Goal: Navigation & Orientation: Find specific page/section

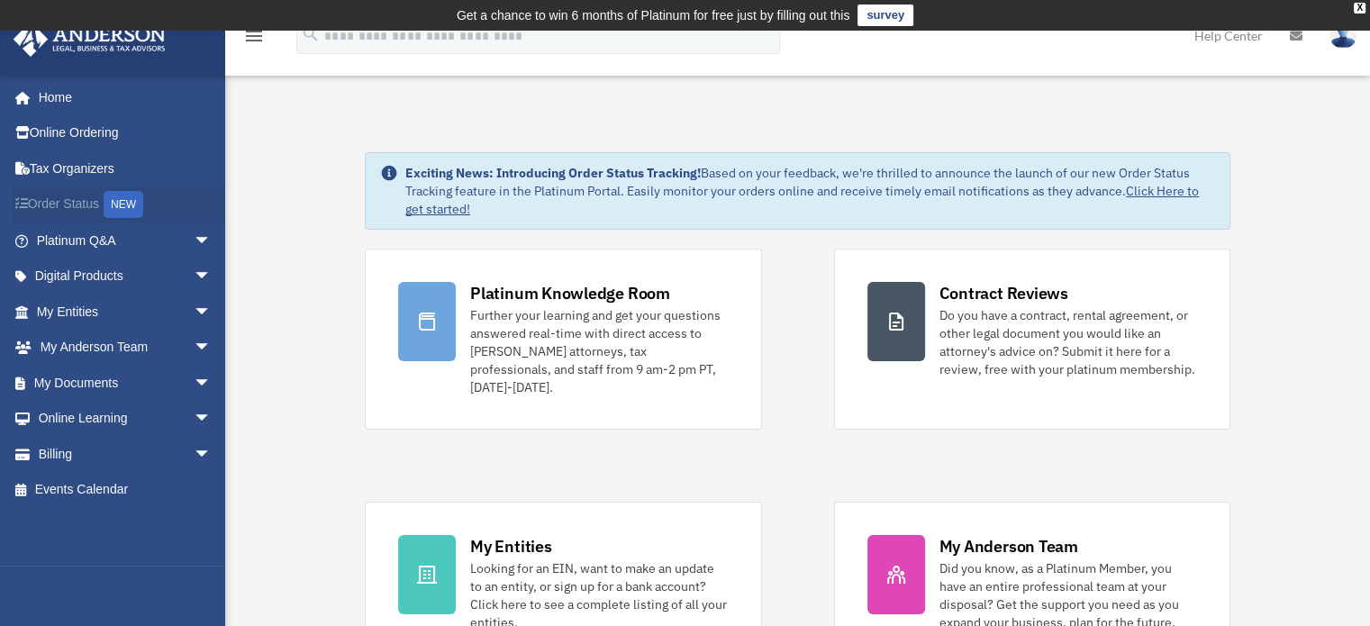
click at [80, 198] on link "Order Status NEW" at bounding box center [126, 205] width 226 height 37
click at [66, 312] on link "My Entities arrow_drop_down" at bounding box center [126, 312] width 226 height 36
click at [194, 306] on span "arrow_drop_down" at bounding box center [212, 312] width 36 height 37
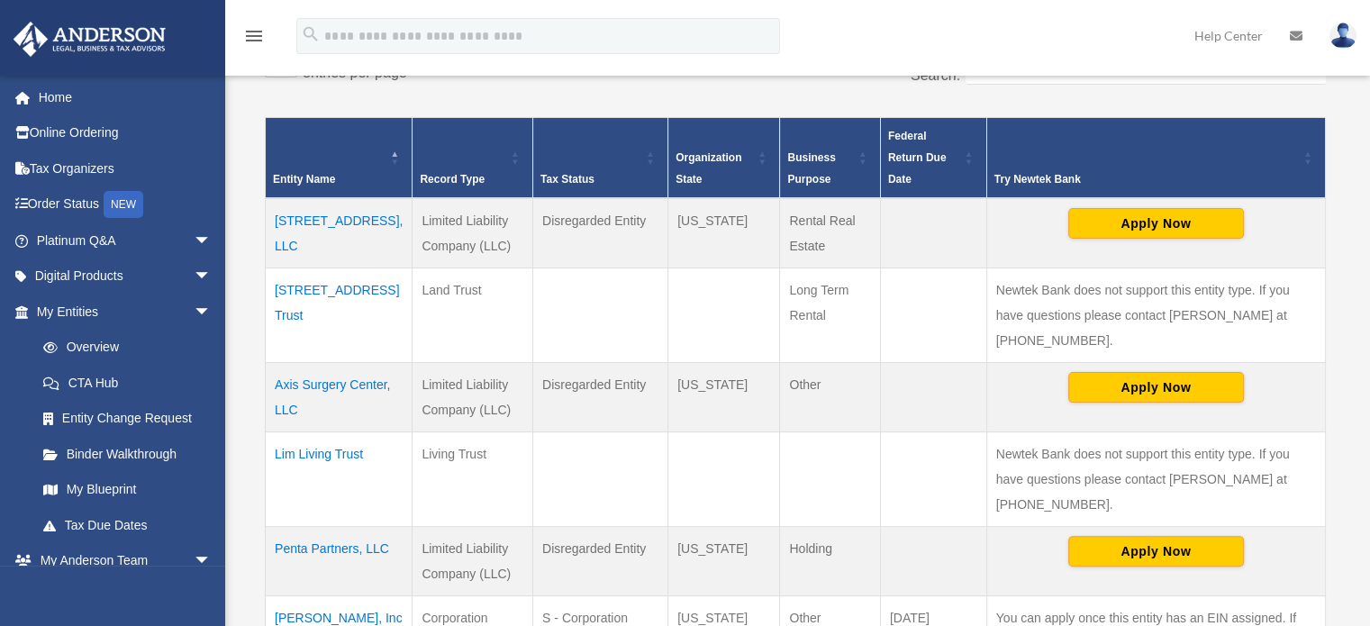
scroll to position [369, 0]
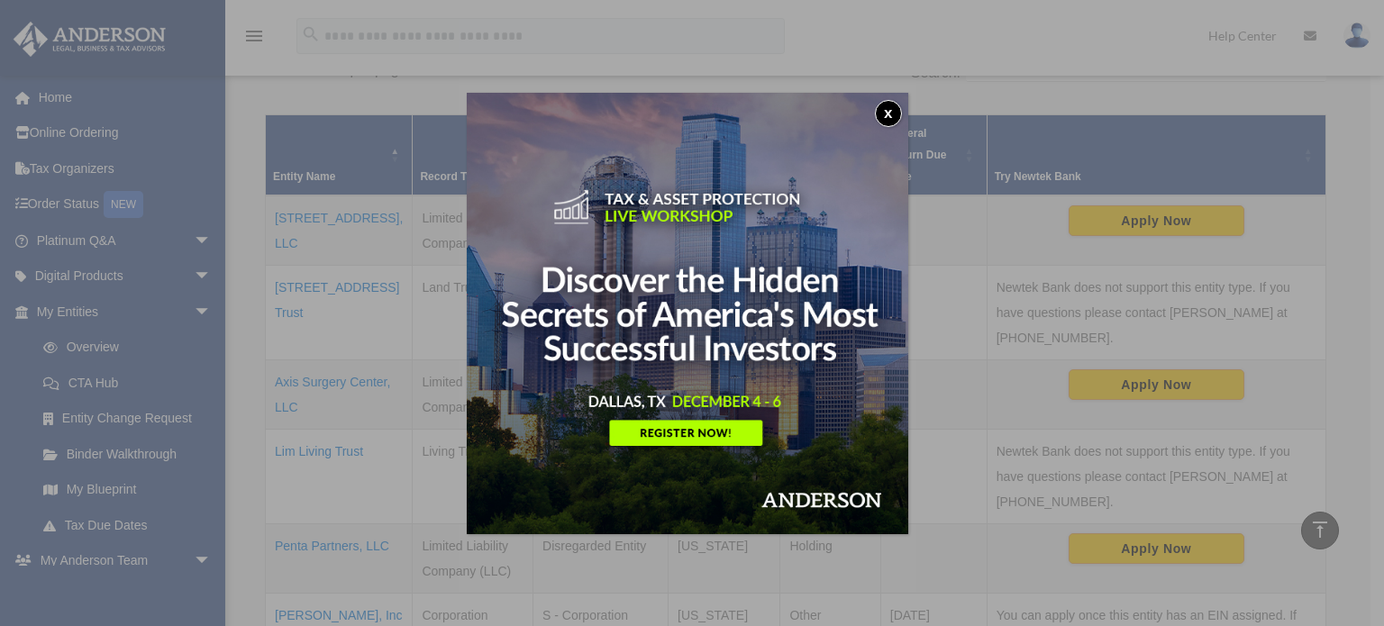
click at [897, 106] on button "x" at bounding box center [888, 113] width 27 height 27
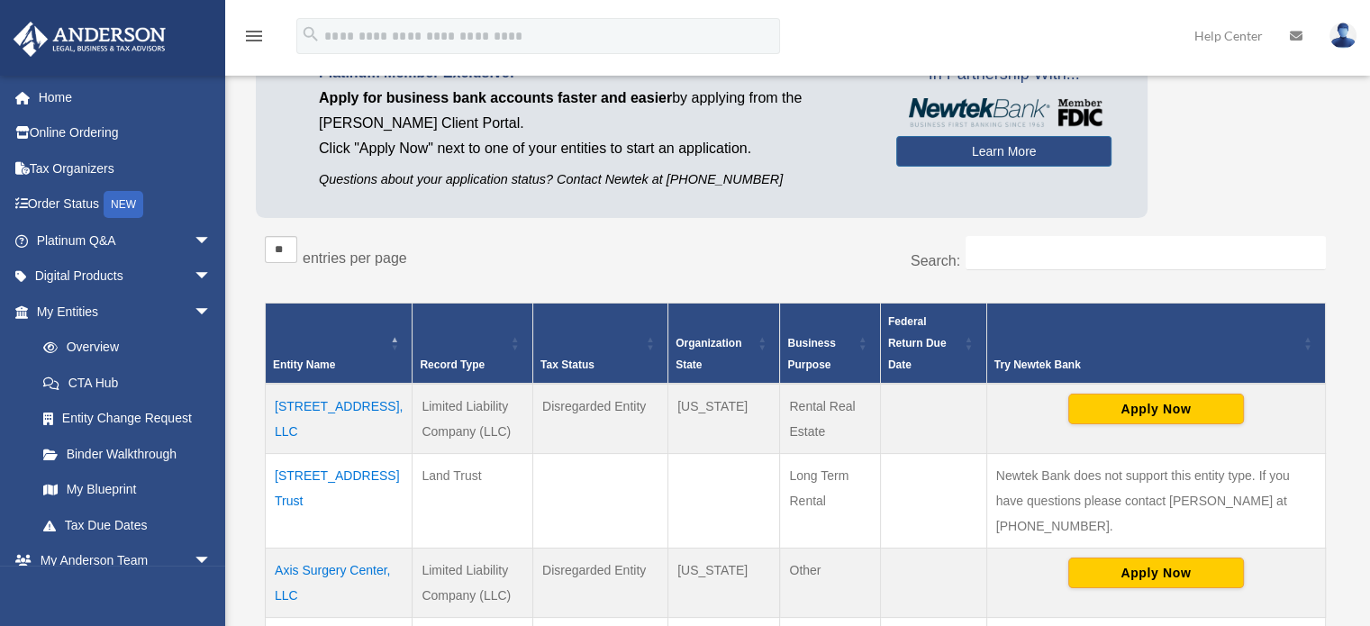
scroll to position [0, 0]
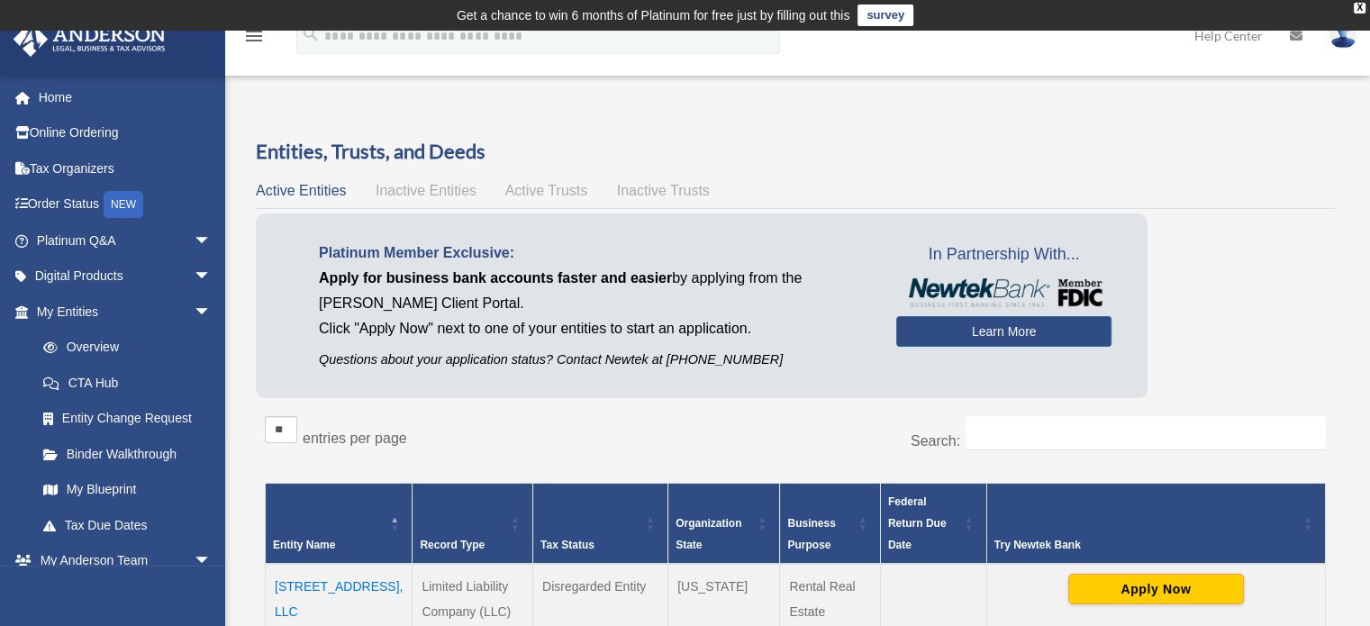
click at [536, 183] on span "Active Trusts" at bounding box center [546, 190] width 83 height 15
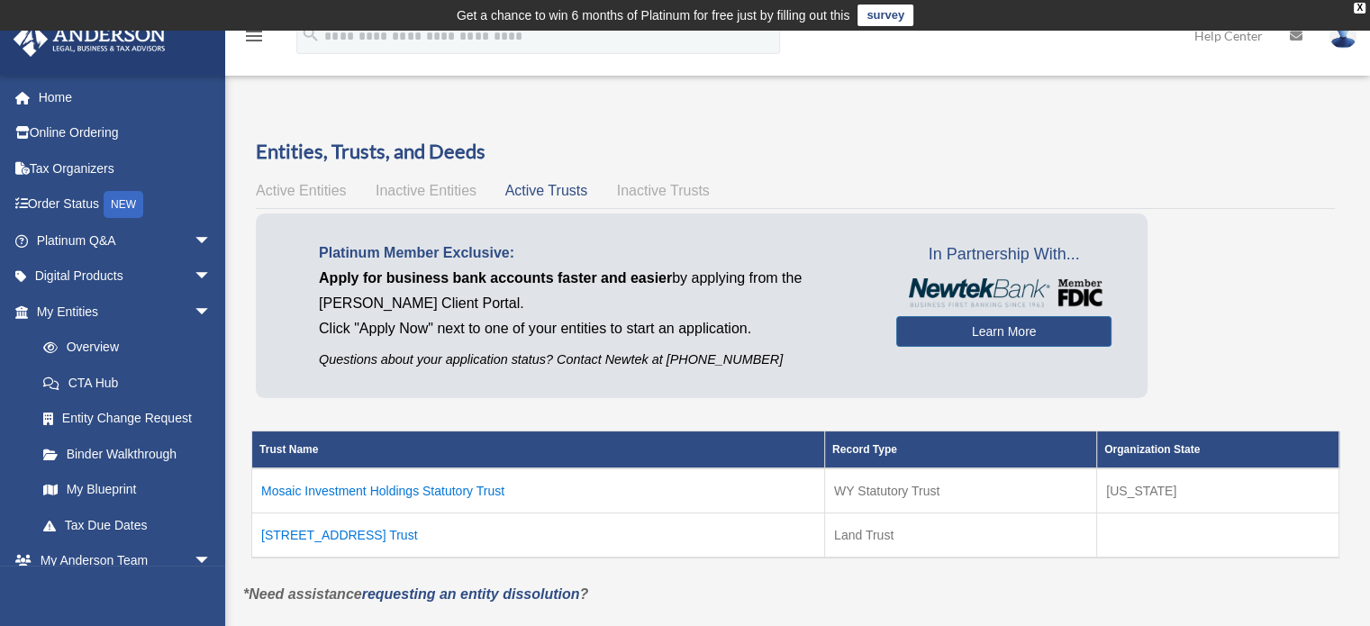
click at [422, 187] on span "Inactive Entities" at bounding box center [426, 190] width 101 height 15
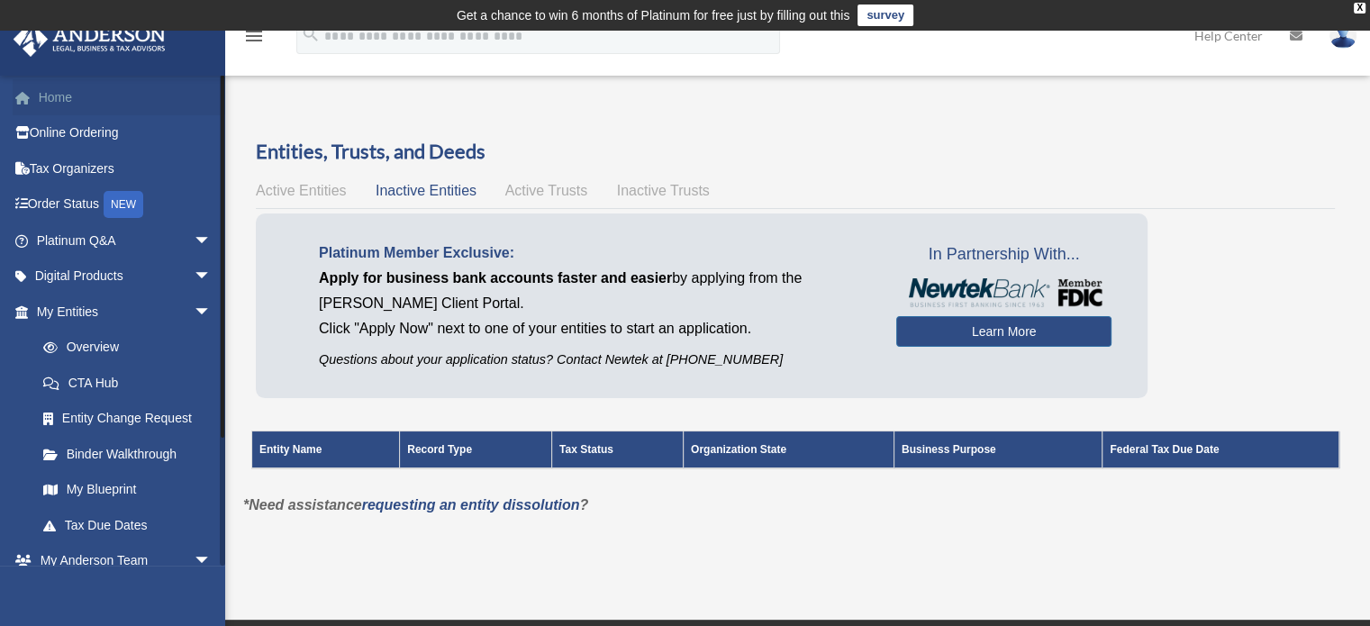
click at [65, 100] on link "Home" at bounding box center [126, 97] width 226 height 36
